Goal: Information Seeking & Learning: Learn about a topic

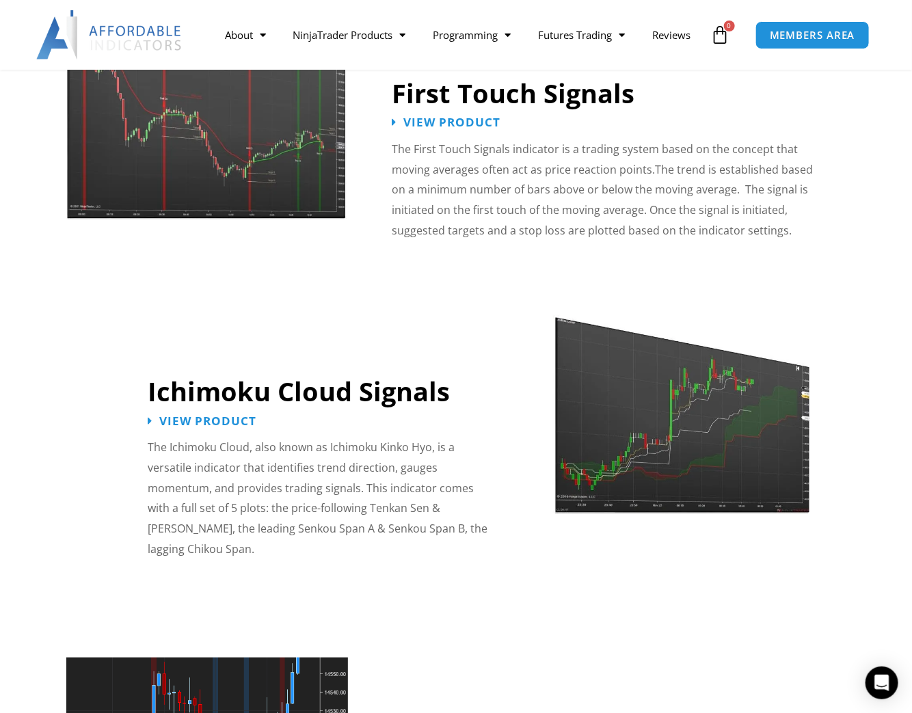
scroll to position [2204, 0]
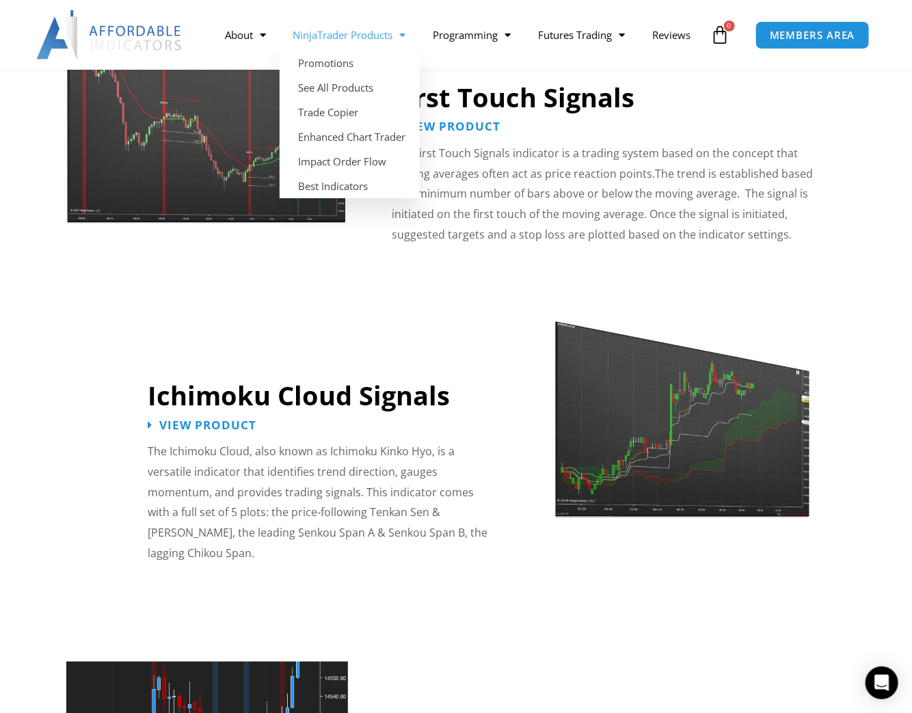
click at [367, 19] on link "NinjaTrader Products" at bounding box center [350, 34] width 140 height 31
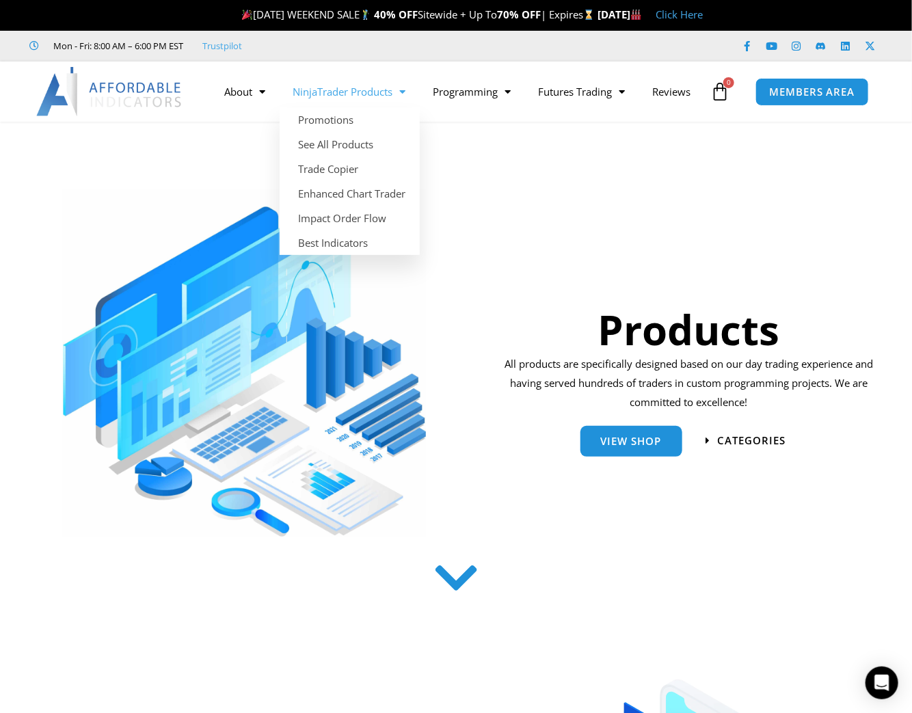
click at [350, 79] on link "NinjaTrader Products" at bounding box center [350, 91] width 140 height 31
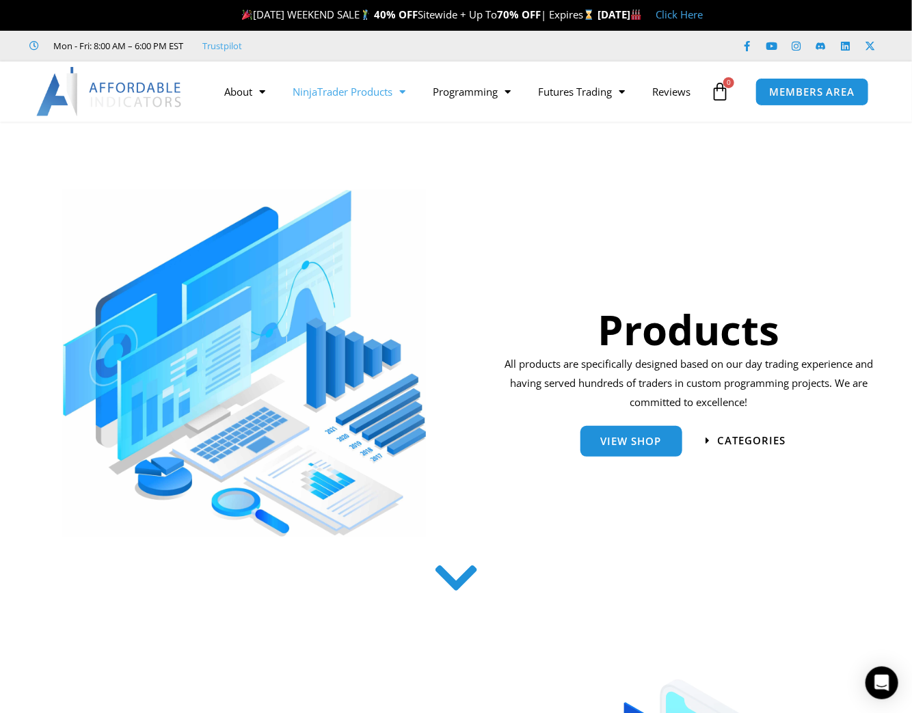
click at [347, 76] on link "NinjaTrader Products" at bounding box center [350, 91] width 140 height 31
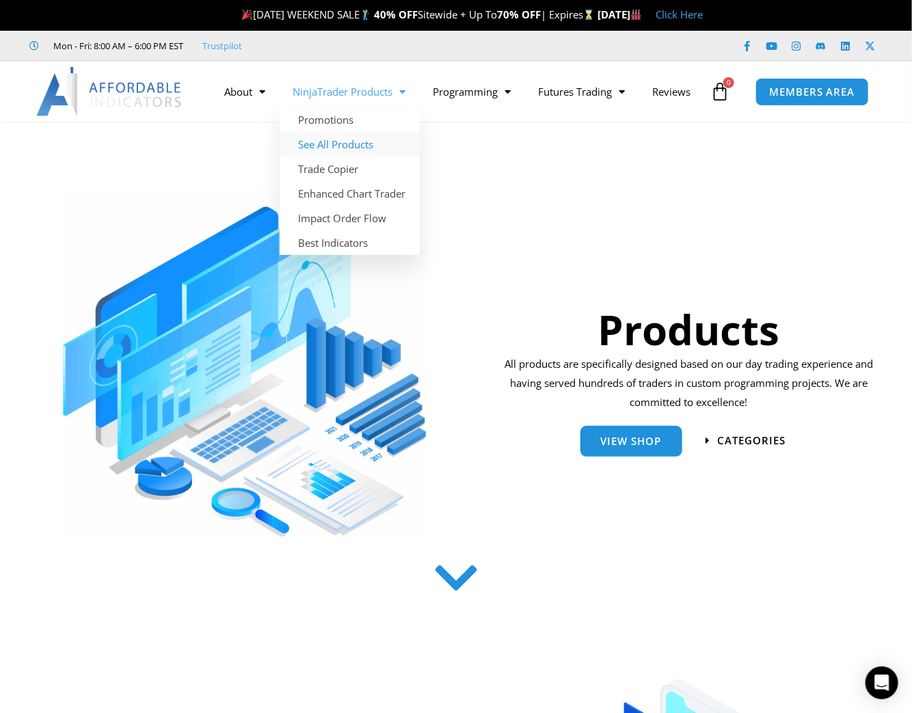
click at [357, 132] on link "See All Products" at bounding box center [350, 144] width 140 height 25
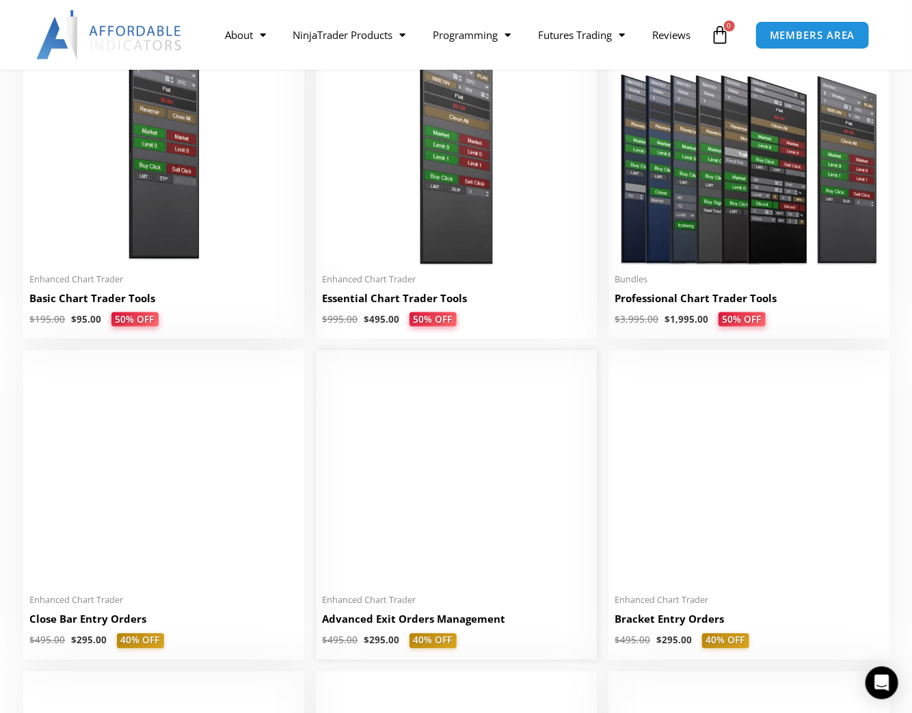
scroll to position [684, 0]
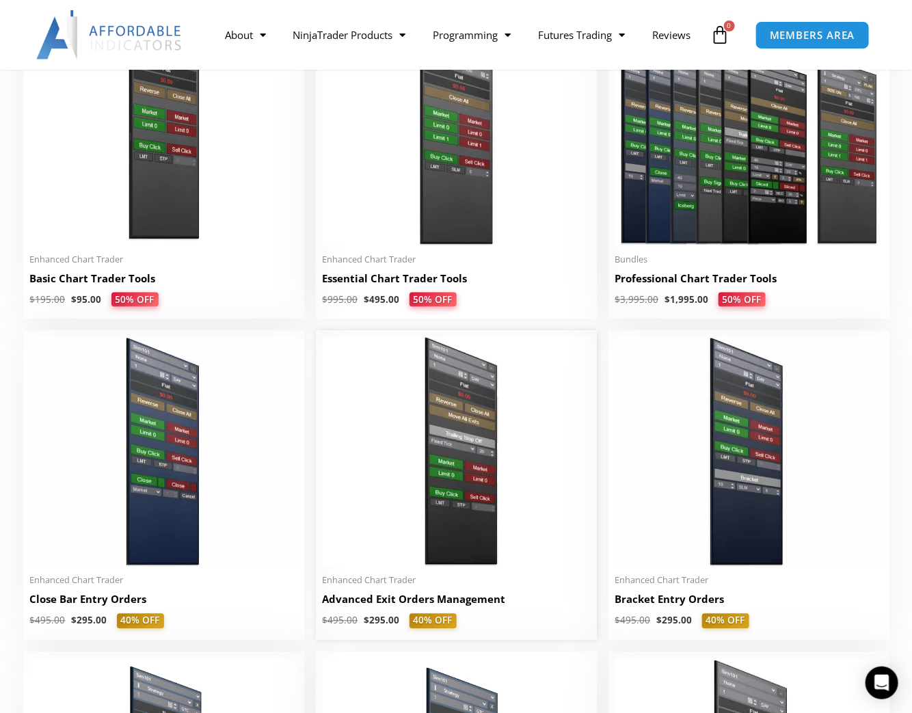
click at [445, 442] on img at bounding box center [456, 452] width 267 height 230
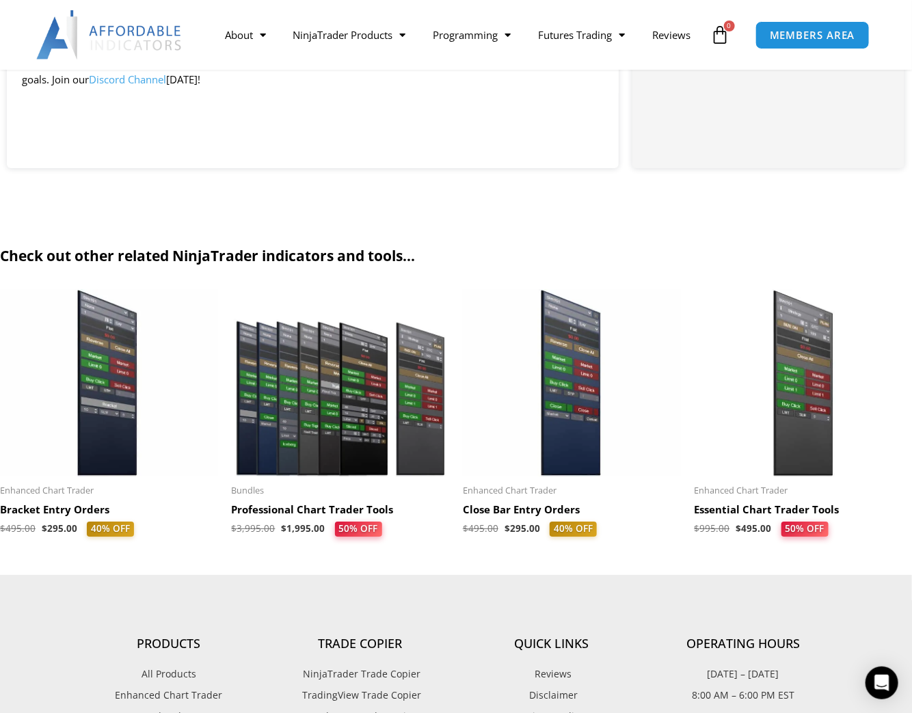
scroll to position [1823, 0]
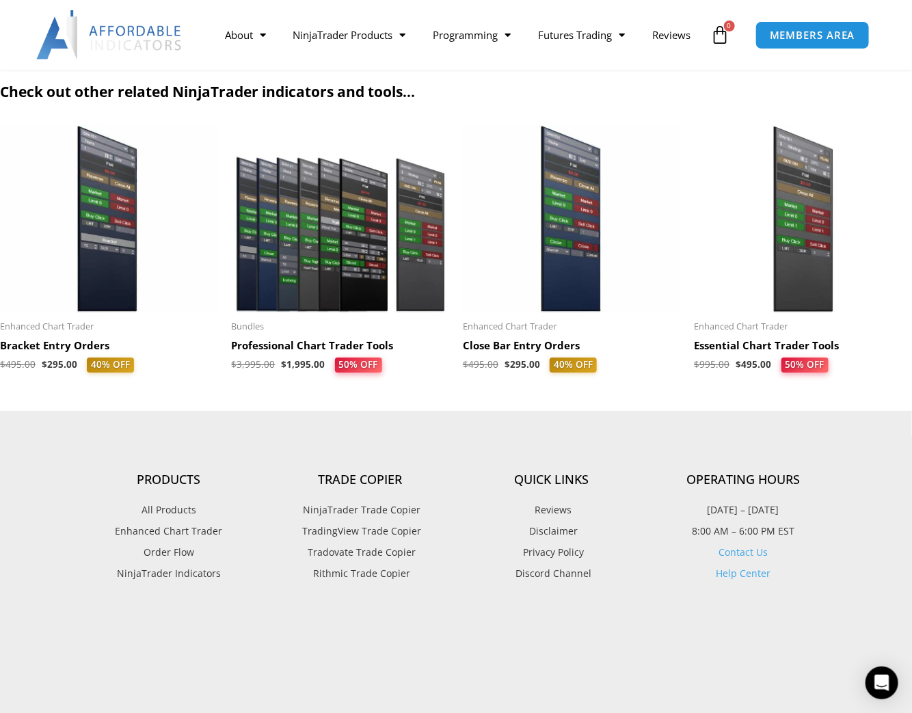
click at [325, 270] on img at bounding box center [341, 218] width 218 height 187
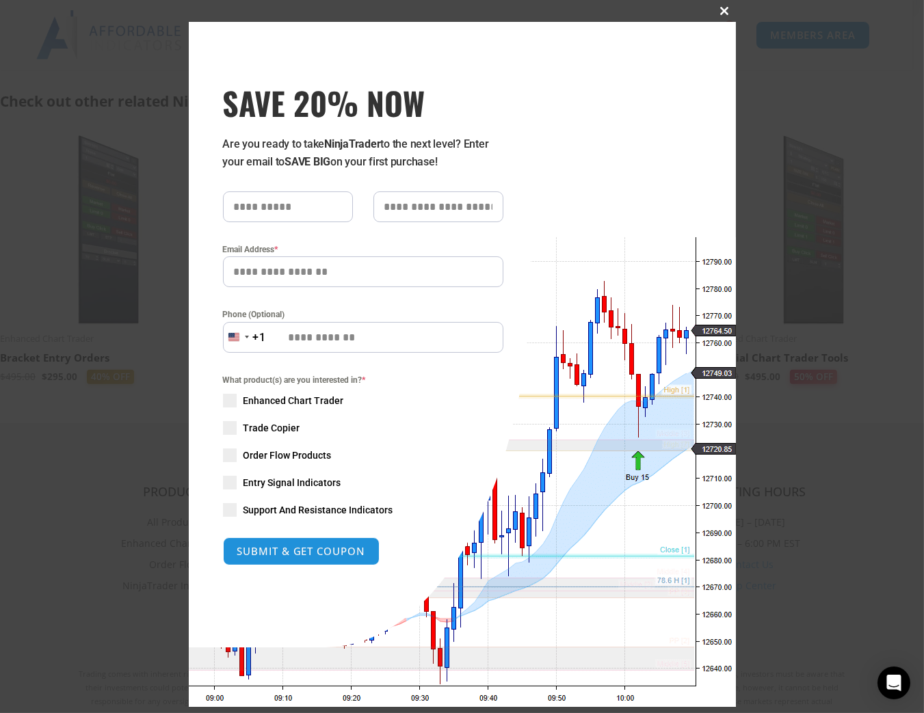
click at [717, 14] on span at bounding box center [725, 11] width 22 height 8
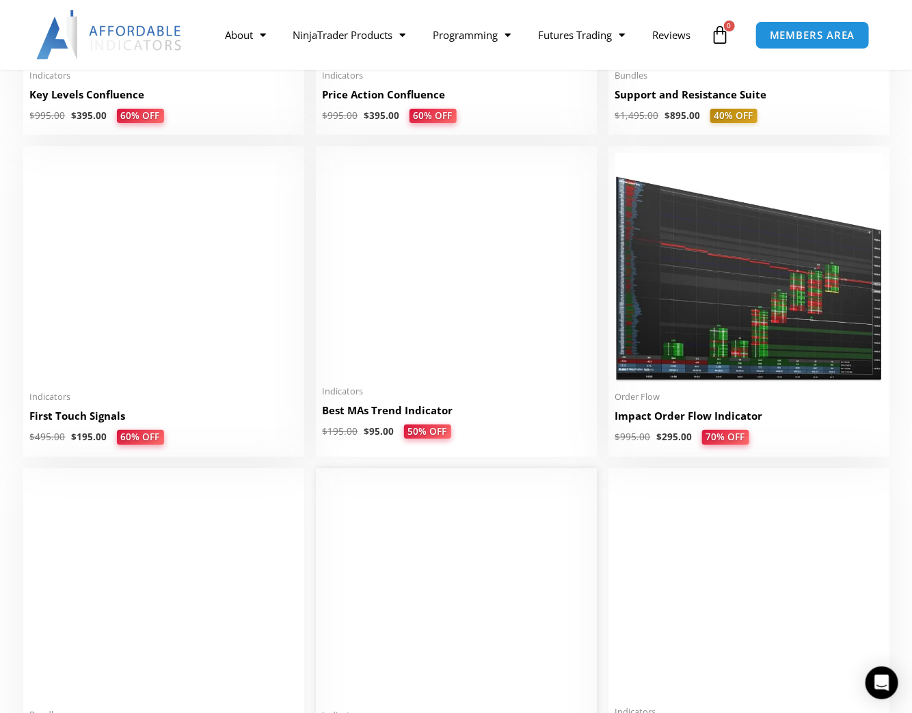
scroll to position [2128, 0]
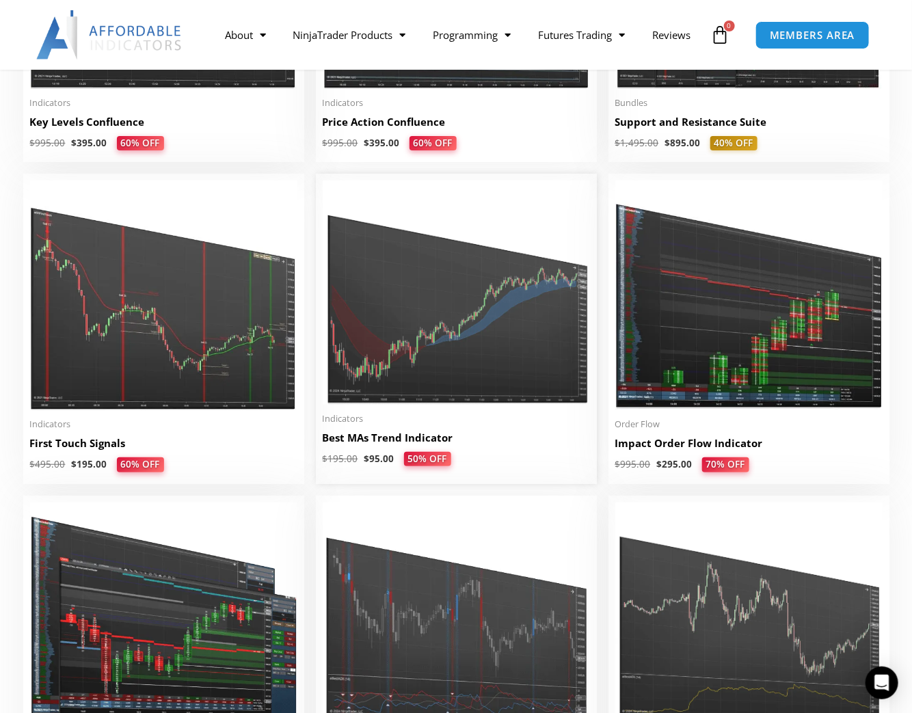
click at [382, 440] on h2 "Best MAs Trend Indicator" at bounding box center [456, 438] width 267 height 14
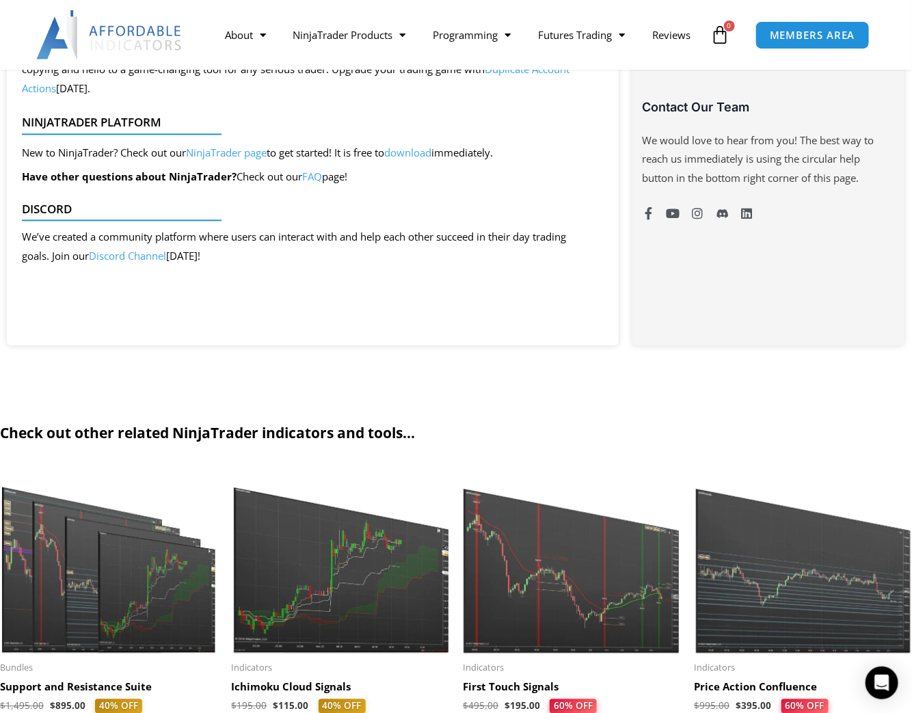
scroll to position [1063, 0]
